Goal: Transaction & Acquisition: Purchase product/service

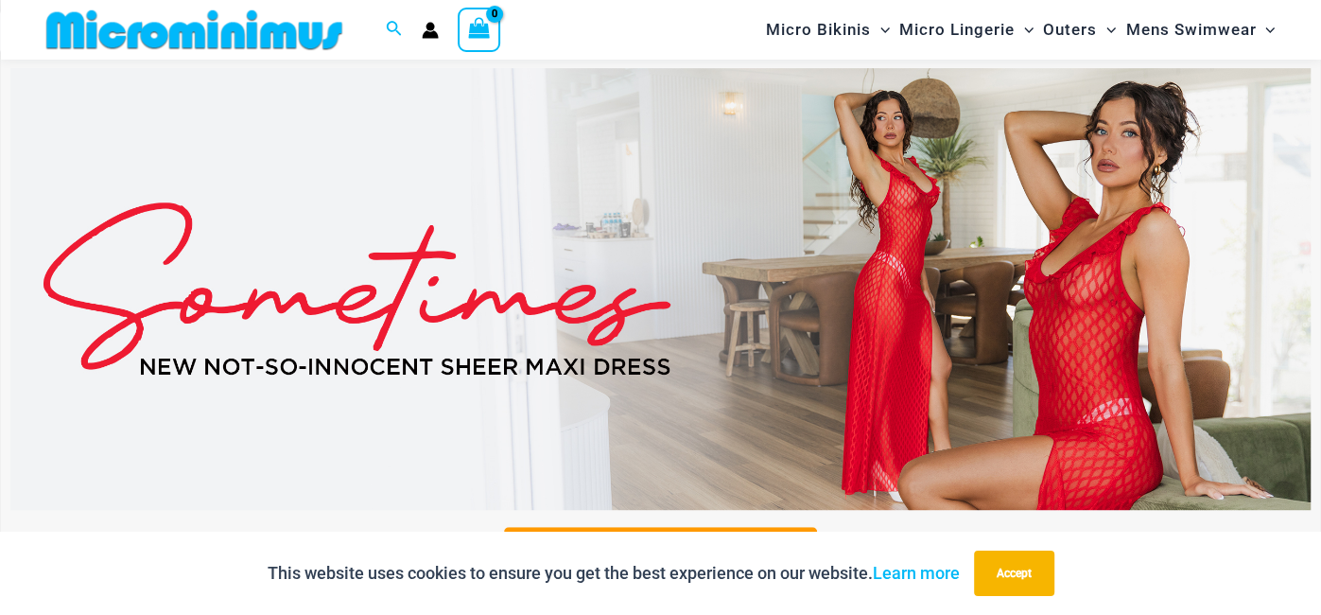
scroll to position [599, 0]
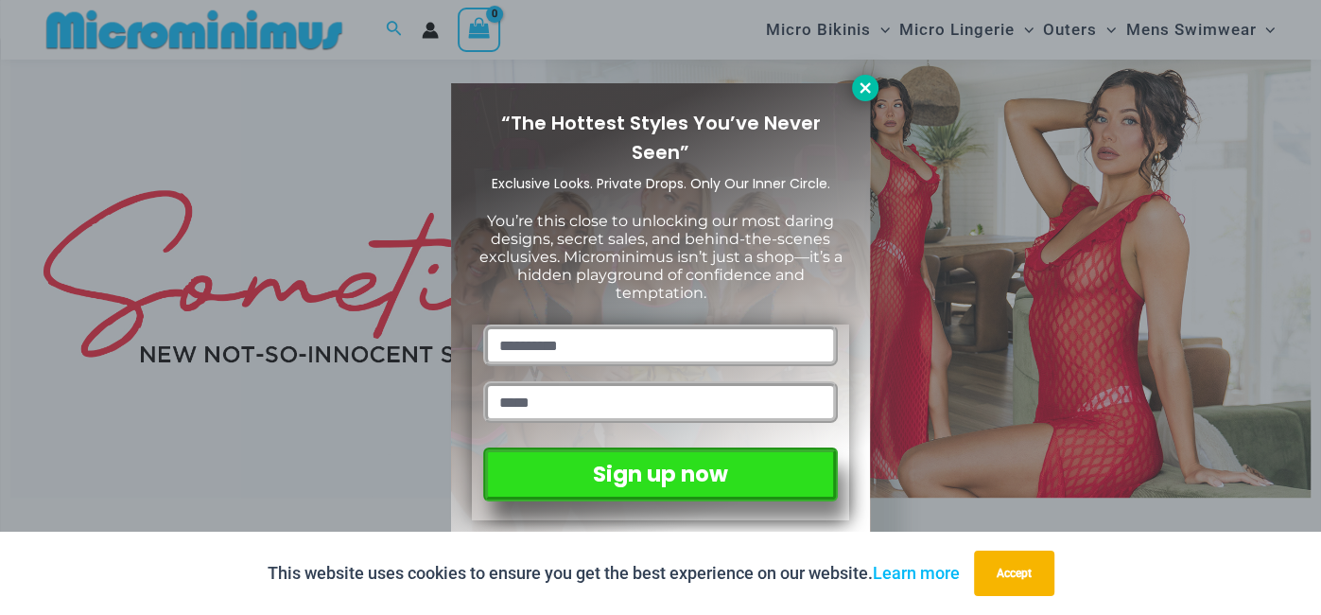
click at [860, 85] on icon at bounding box center [865, 87] width 17 height 17
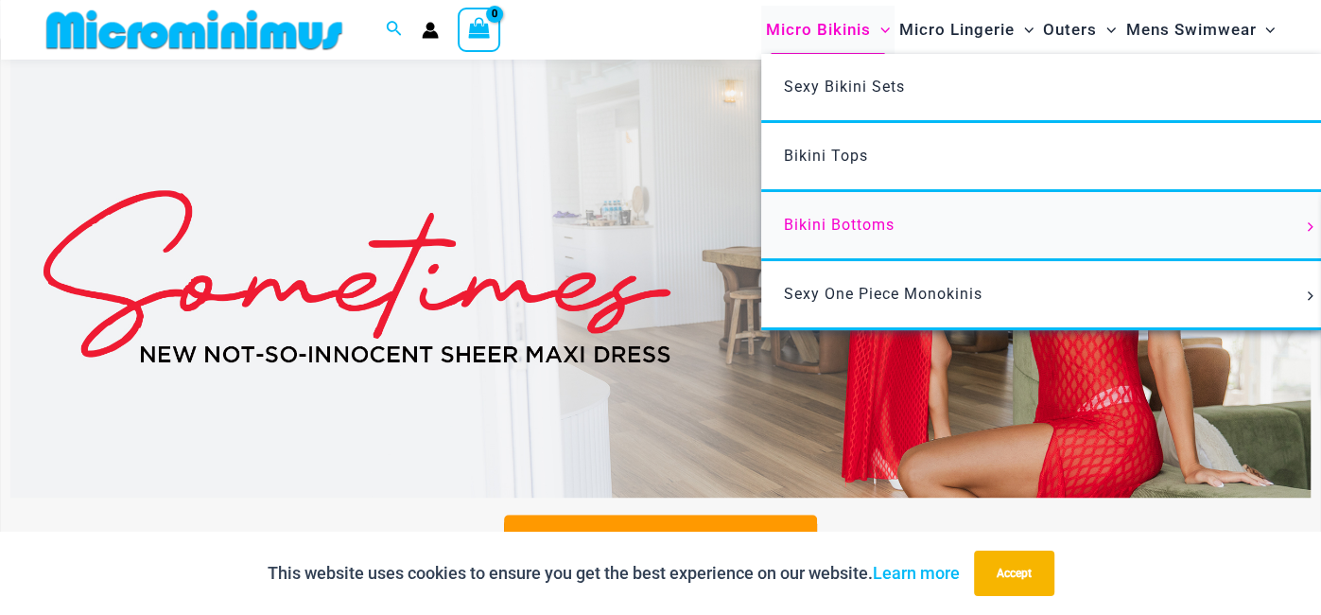
click at [825, 251] on link "Bikini Bottoms" at bounding box center [1042, 226] width 563 height 69
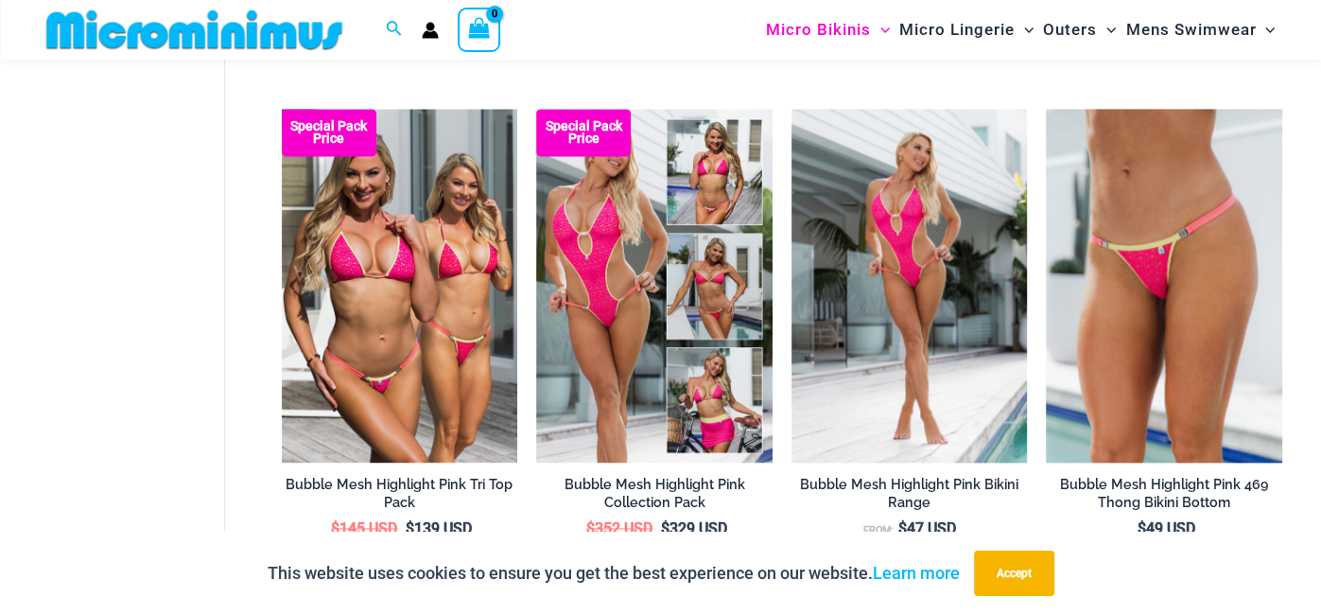
scroll to position [1665, 0]
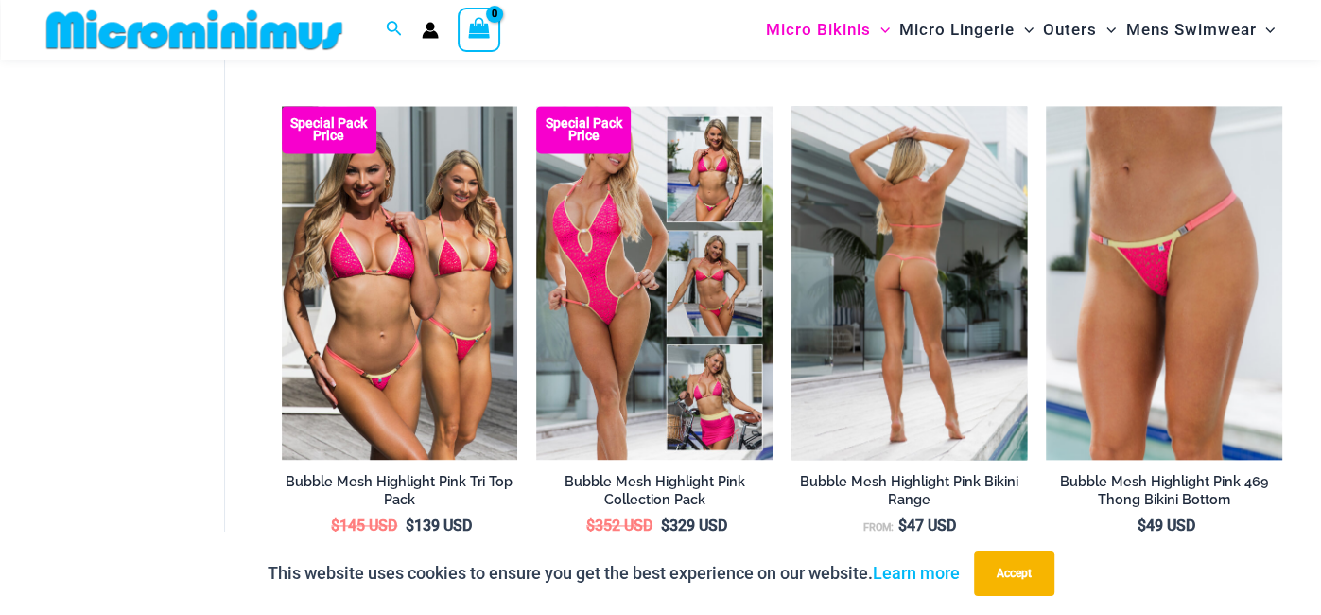
click at [925, 338] on img at bounding box center [909, 283] width 236 height 354
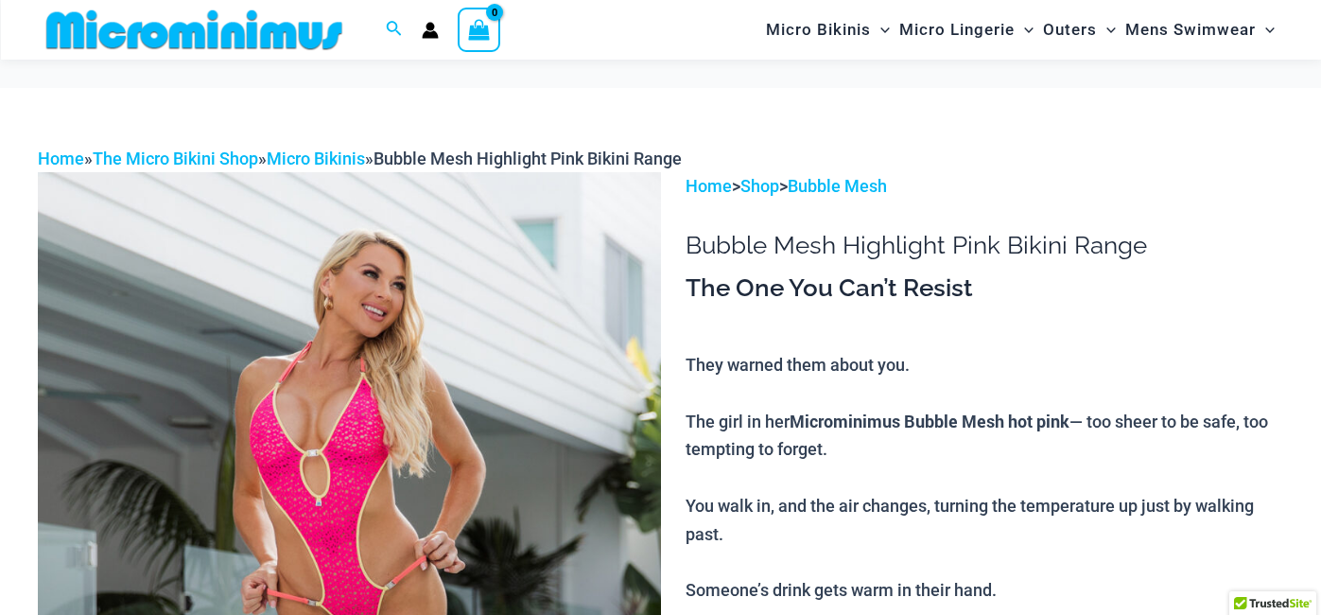
scroll to position [168, 0]
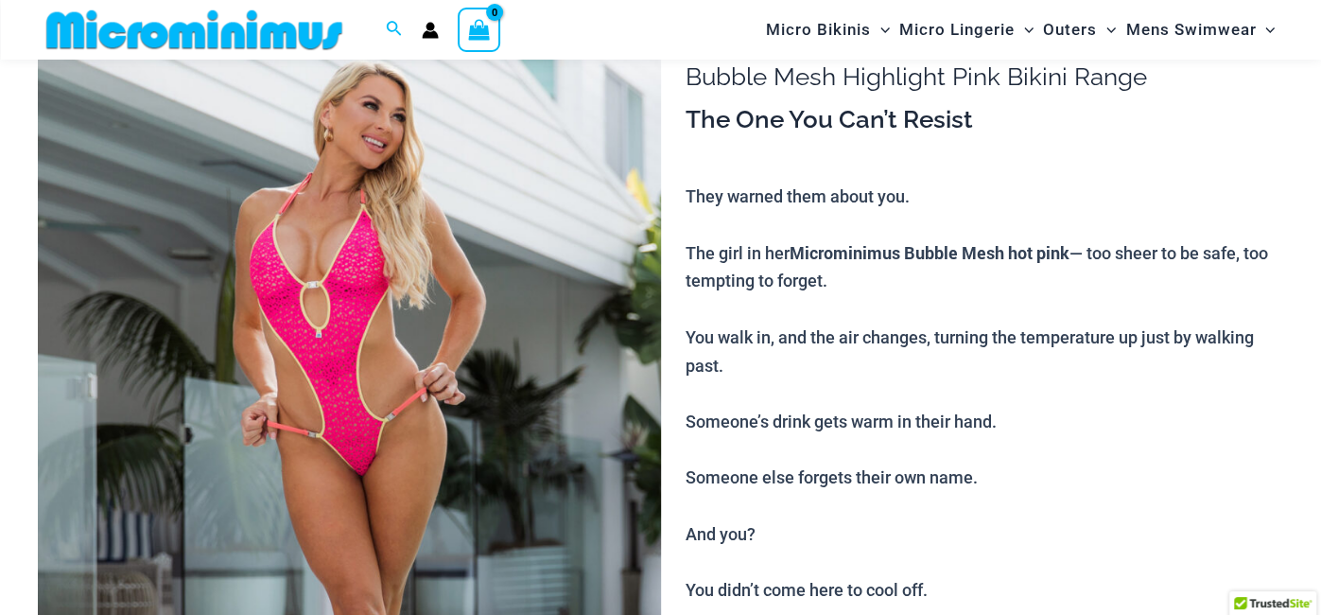
click at [498, 505] on img at bounding box center [349, 471] width 623 height 934
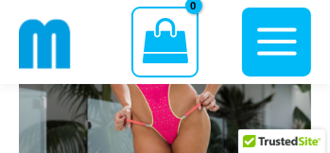
scroll to position [321, 0]
